Goal: Task Accomplishment & Management: Manage account settings

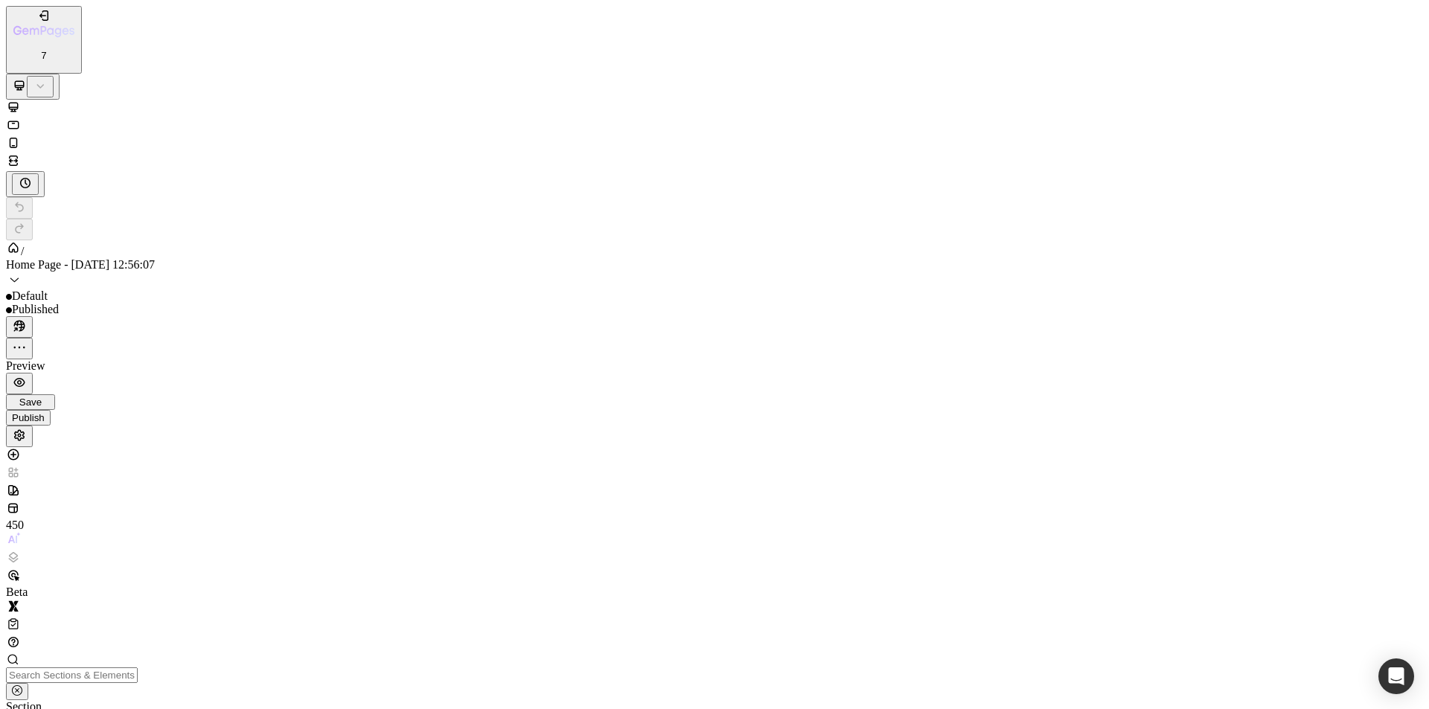
scroll to position [4019, 0]
drag, startPoint x: 1180, startPoint y: 2353, endPoint x: 1424, endPoint y: 2008, distance: 422.5
click at [13, 28] on div "7" at bounding box center [43, 34] width 61 height 53
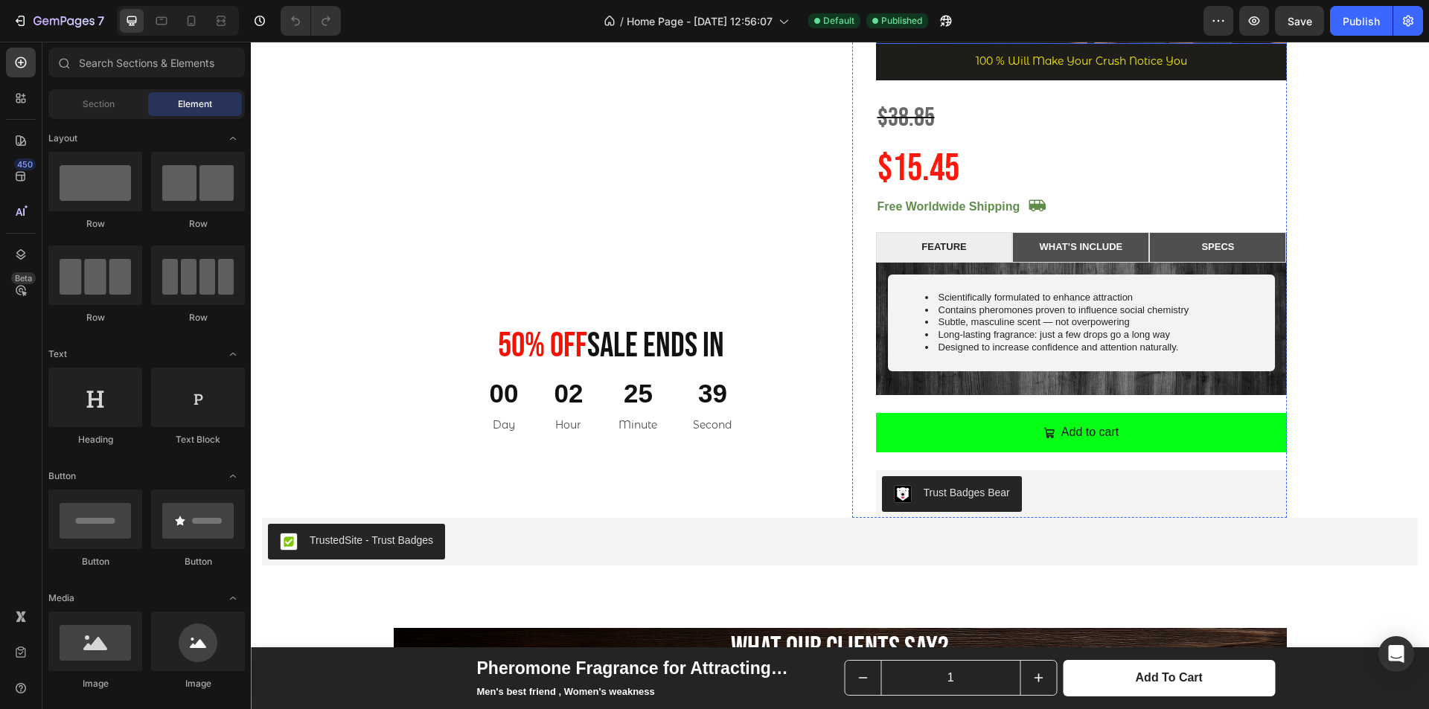
scroll to position [1340, 0]
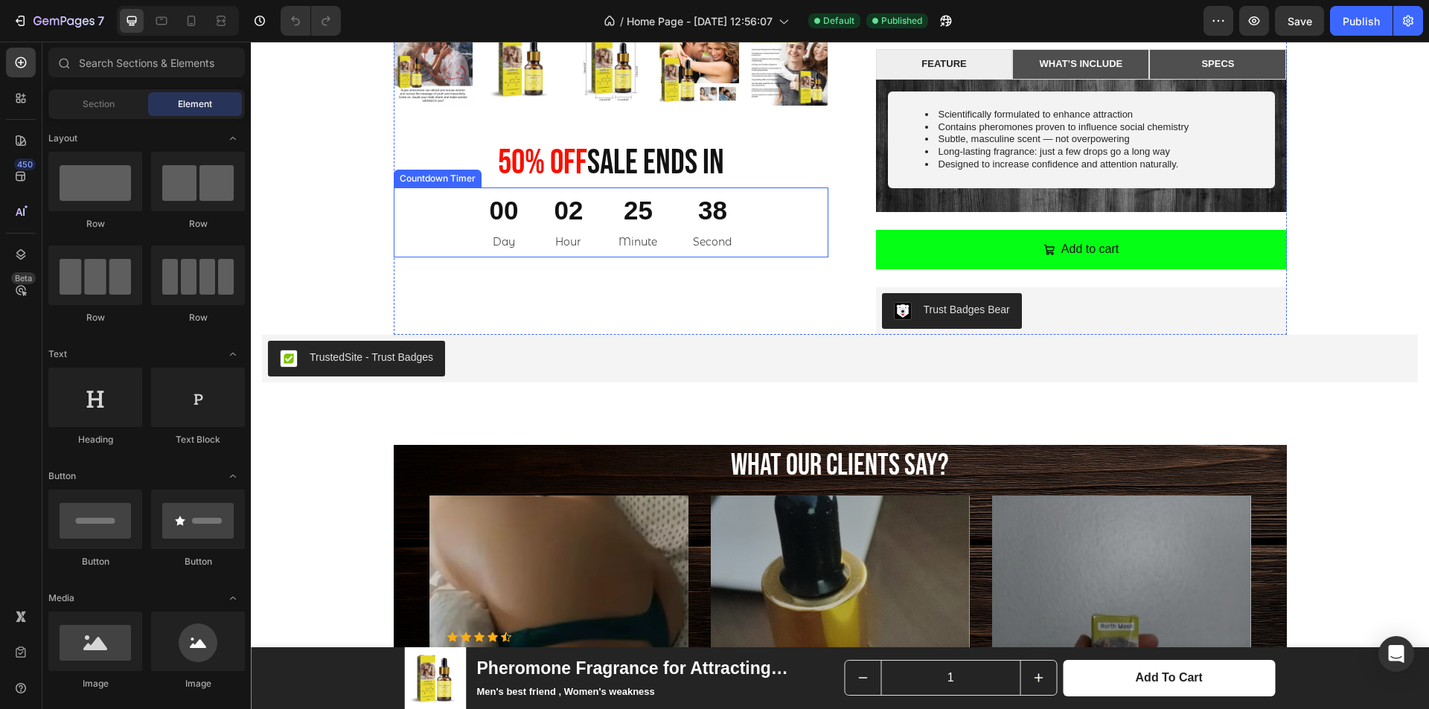
click at [697, 202] on div "38" at bounding box center [712, 211] width 39 height 34
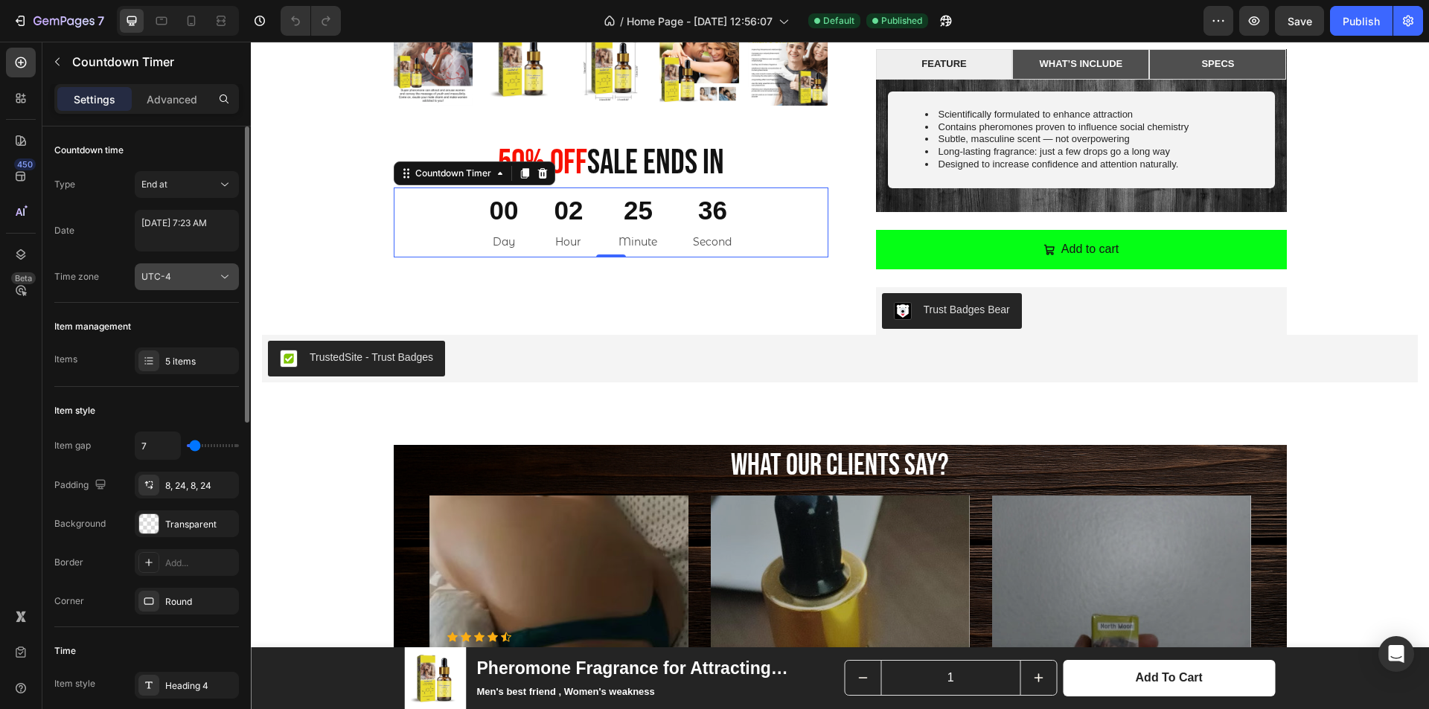
click at [170, 268] on button "UTC-4" at bounding box center [187, 276] width 104 height 27
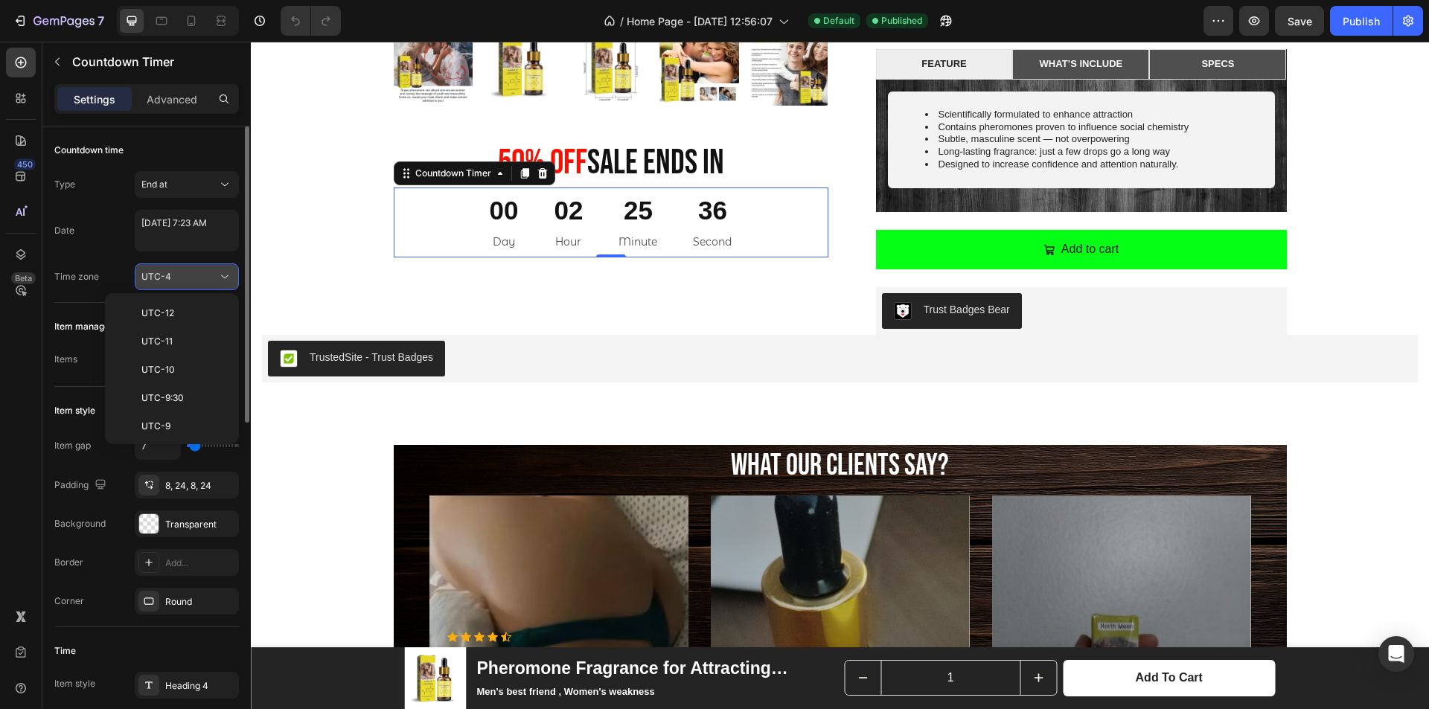
scroll to position [161, 0]
click at [170, 268] on button "UTC-4" at bounding box center [187, 276] width 104 height 27
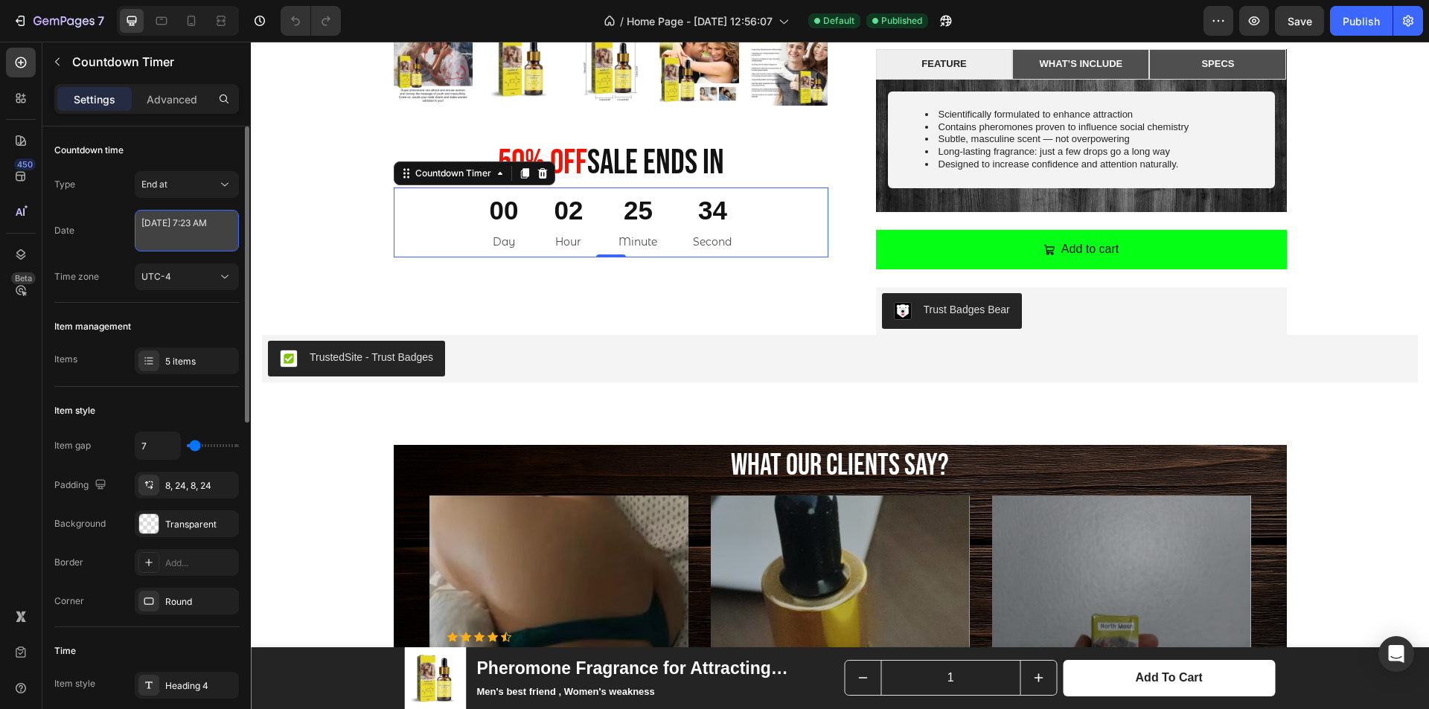
click at [178, 222] on textarea "August 26 2025 7:23 AM" at bounding box center [187, 231] width 104 height 42
select select "7"
select select "23"
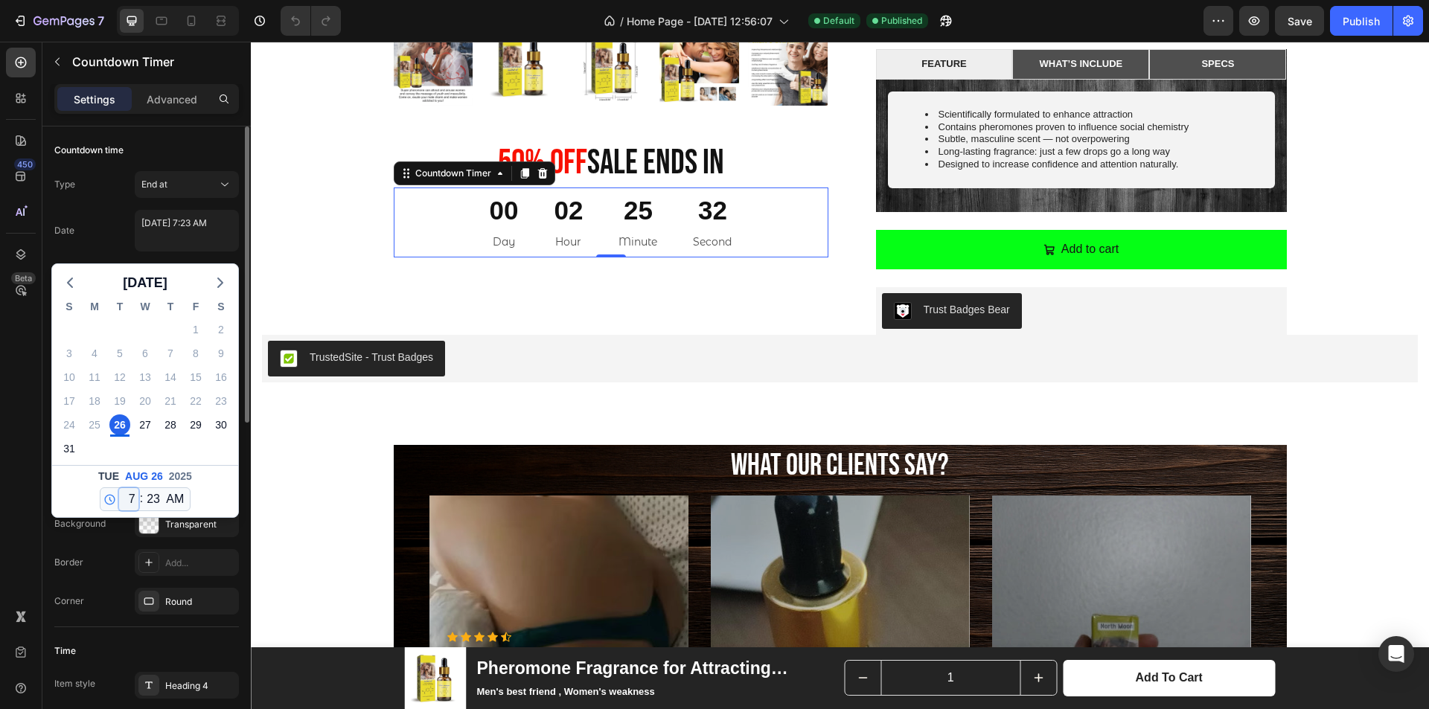
click at [134, 501] on select "12 1 2 3 4 5 6 7 8 9 10 11" at bounding box center [128, 499] width 19 height 22
select select "11"
click at [119, 488] on select "12 1 2 3 4 5 6 7 8 9 10 11" at bounding box center [128, 499] width 19 height 22
type textarea "August 26 2025 11:23 AM"
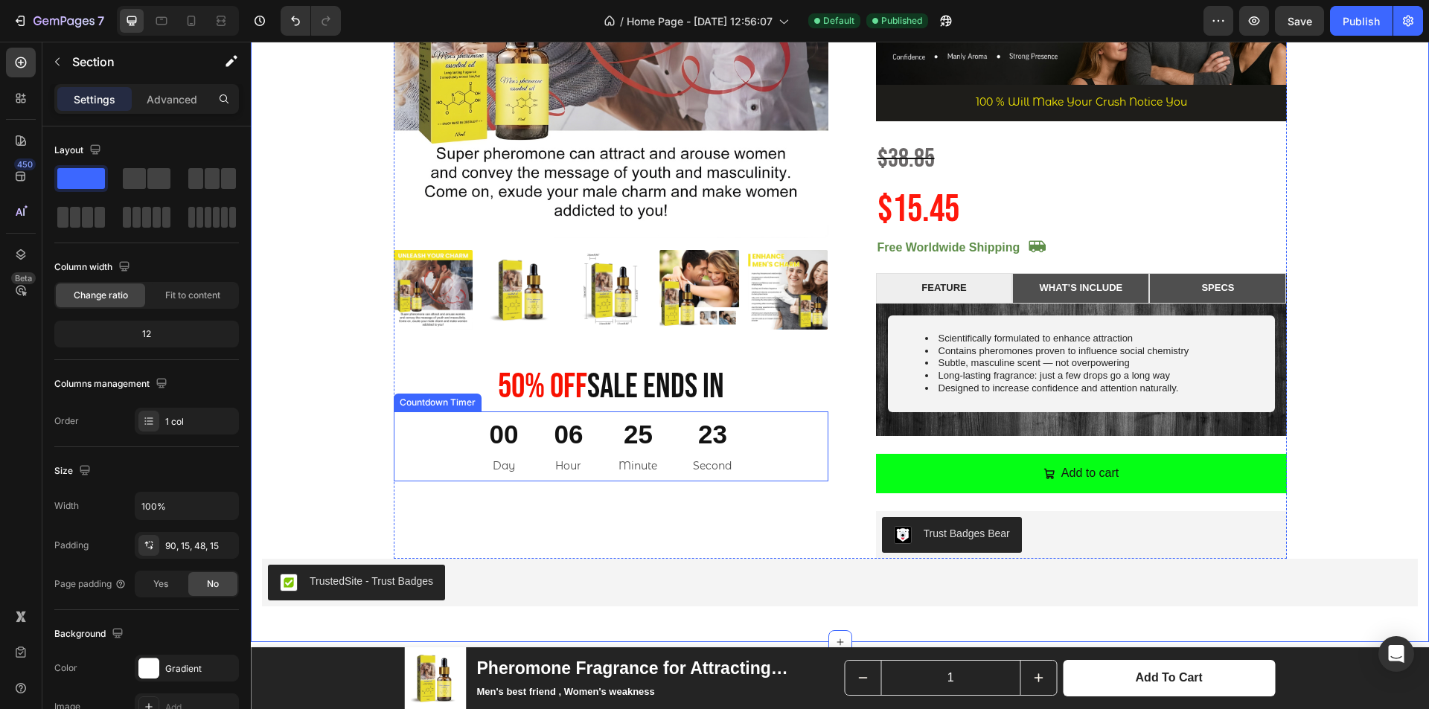
scroll to position [1191, 0]
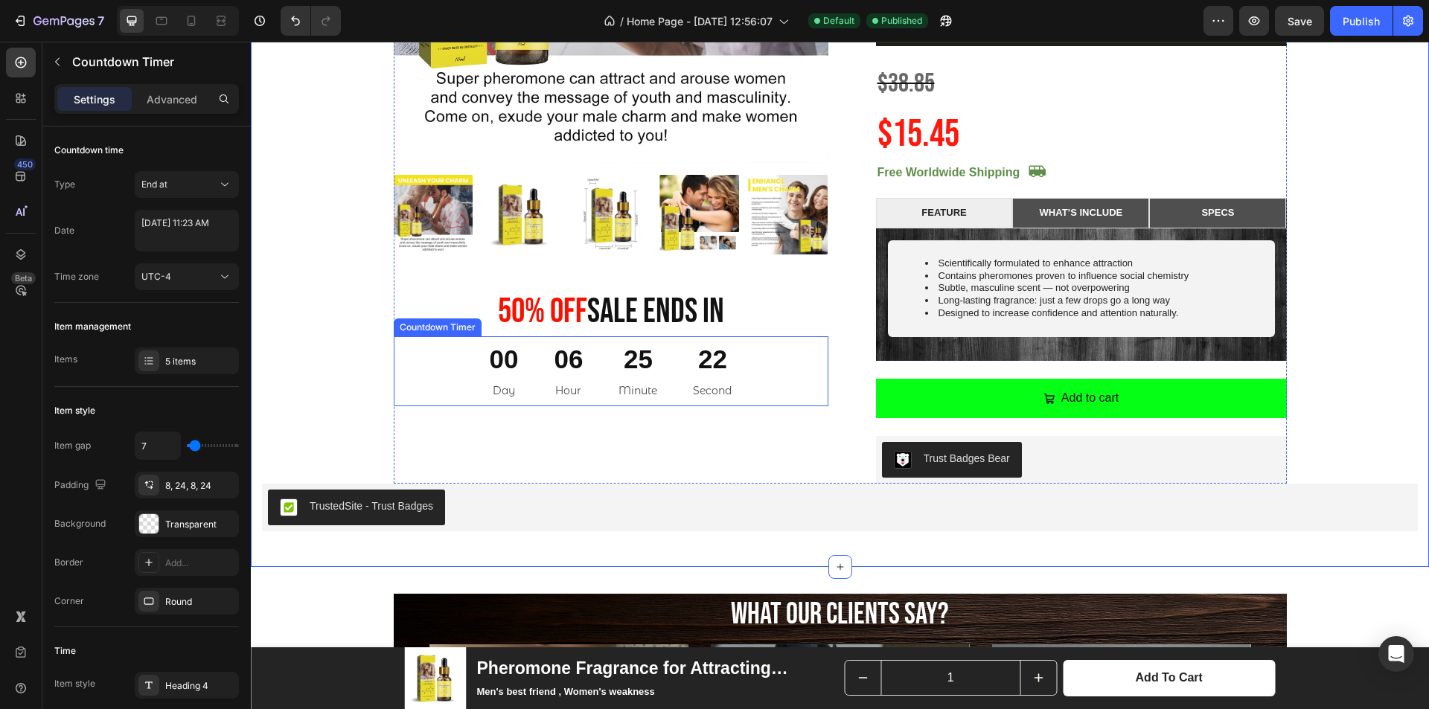
click at [592, 356] on div "06 Hour" at bounding box center [569, 371] width 65 height 70
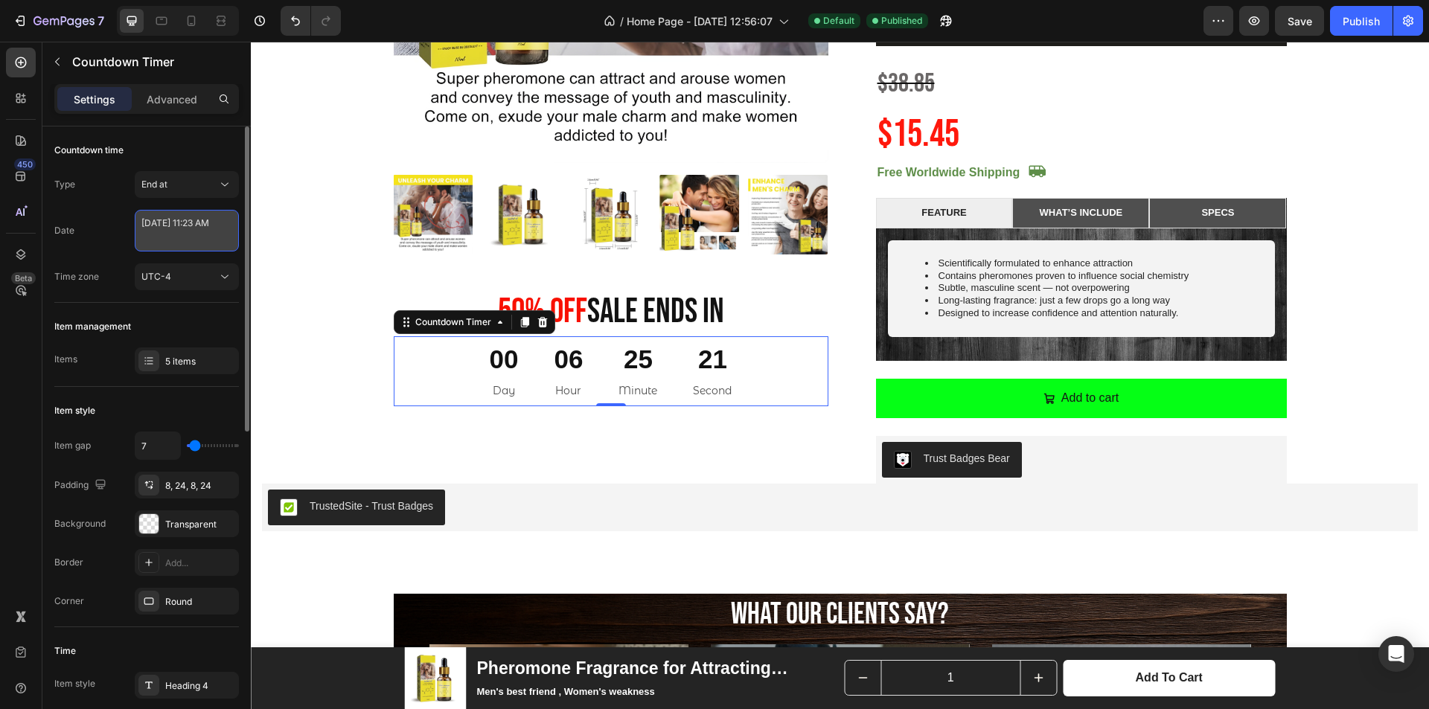
select select "11"
select select "23"
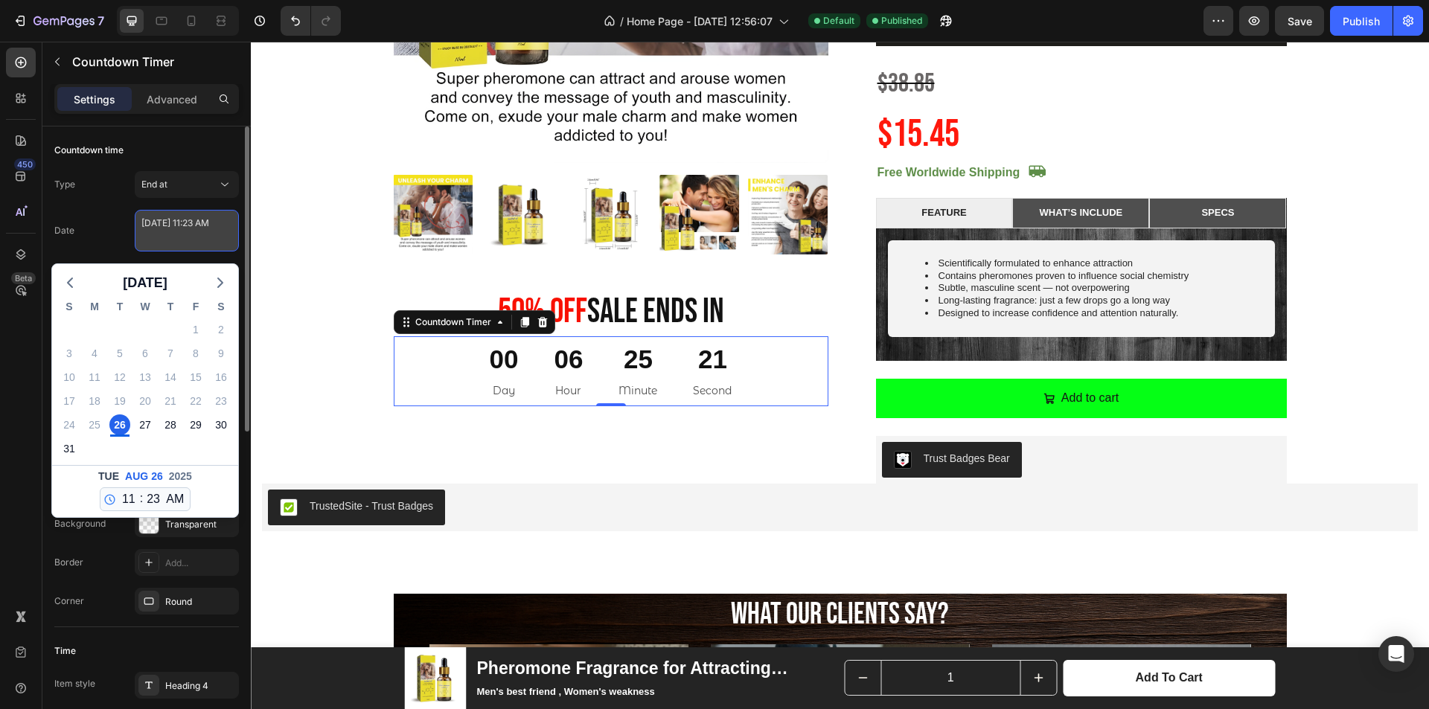
click at [172, 239] on textarea "August 26 2025 11:23 AM" at bounding box center [187, 231] width 104 height 42
click at [147, 431] on div "27" at bounding box center [145, 425] width 21 height 21
type textarea "August 27 2025 11:23 AM"
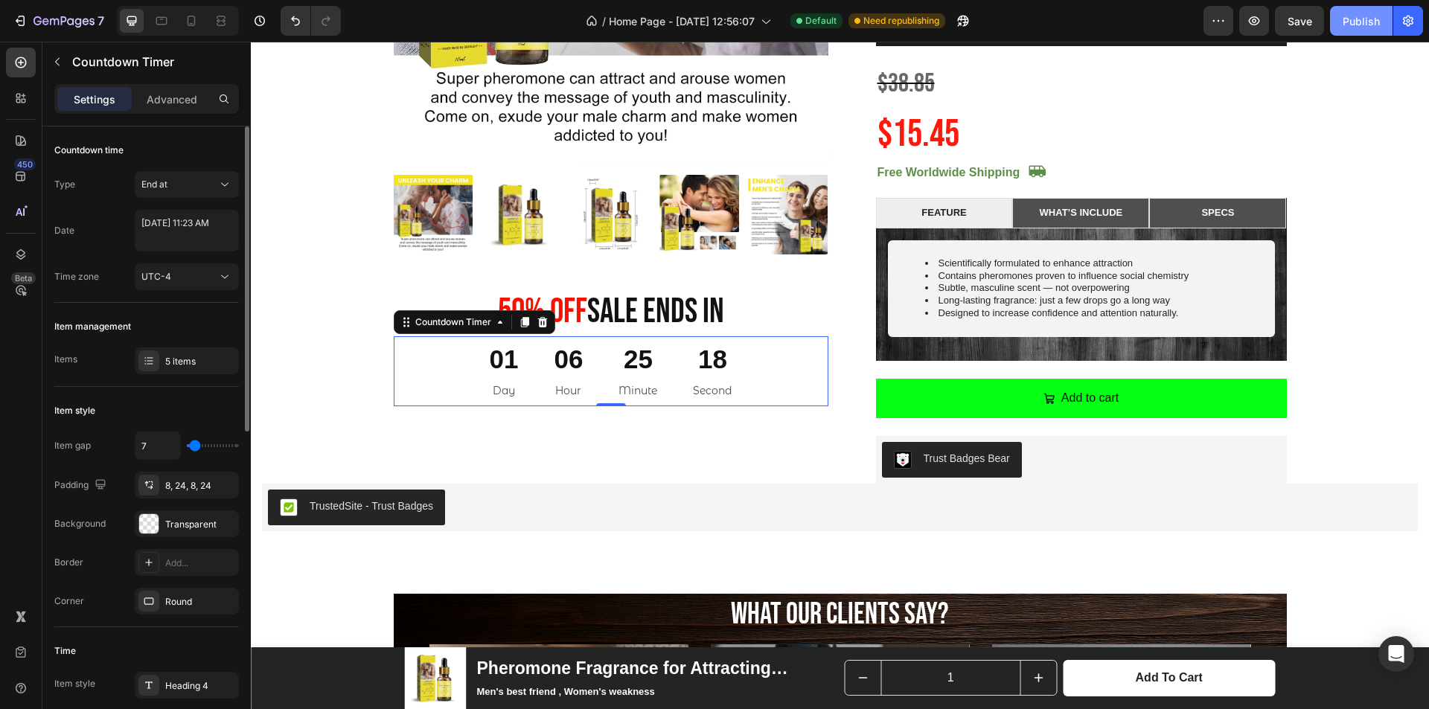
click at [1349, 32] on button "Publish" at bounding box center [1361, 21] width 63 height 30
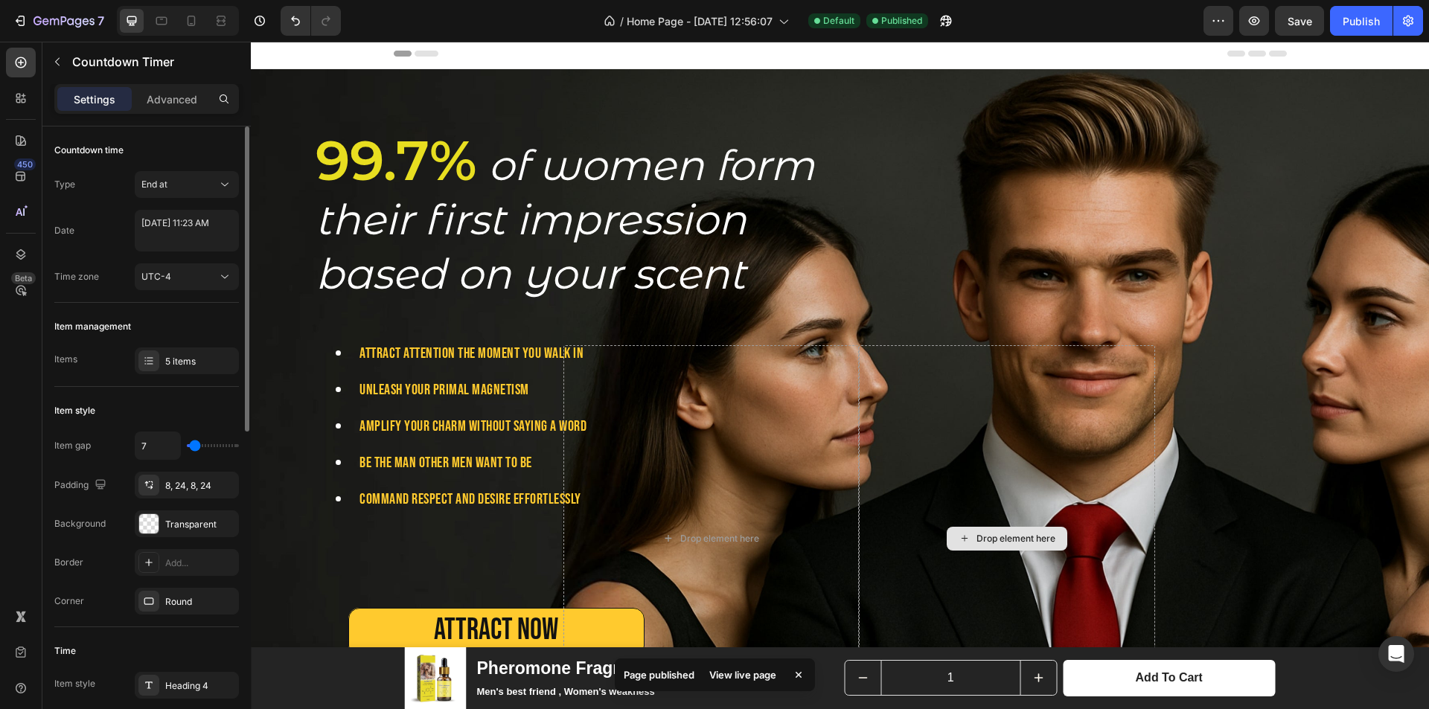
scroll to position [0, 0]
